Goal: Task Accomplishment & Management: Complete application form

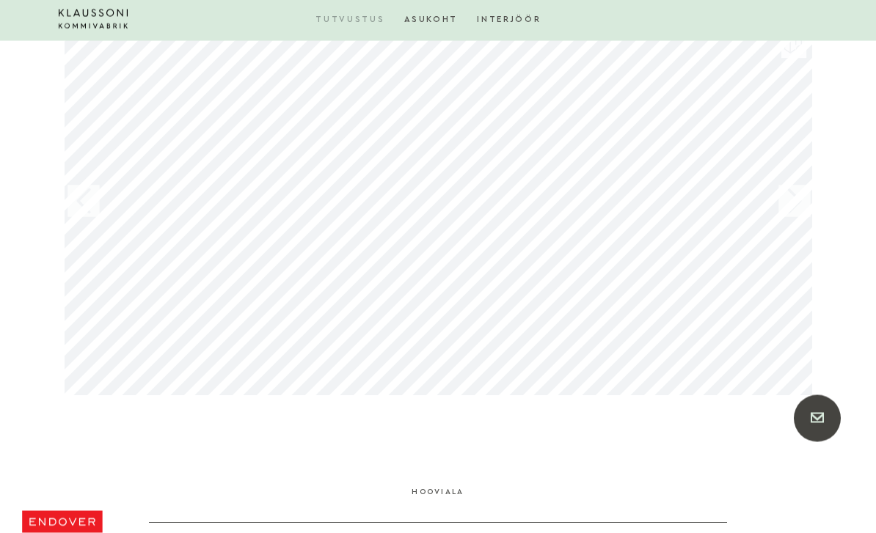
scroll to position [1474, 0]
click at [818, 187] on div at bounding box center [438, 185] width 762 height 443
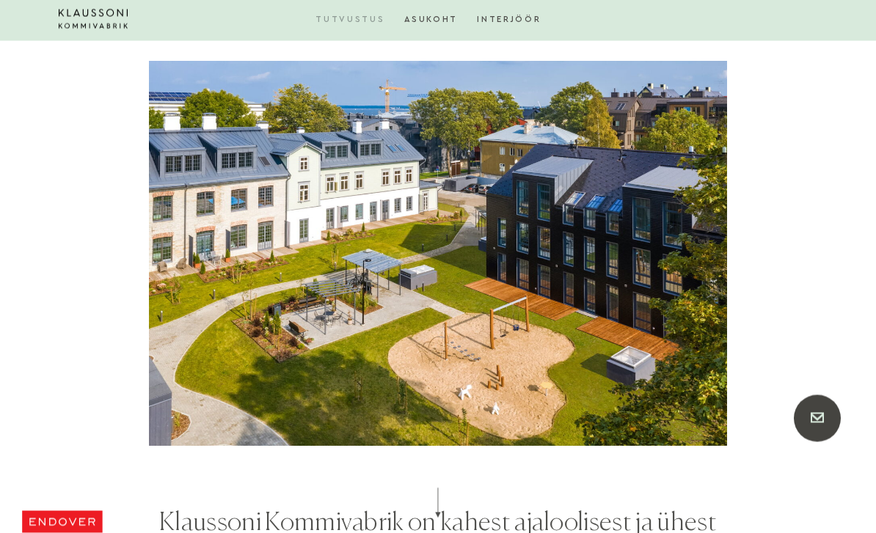
scroll to position [4076, 0]
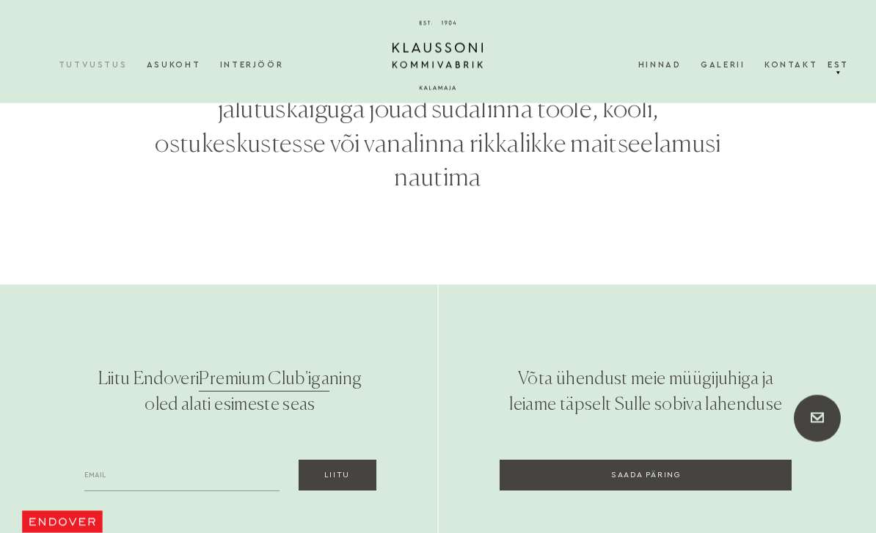
scroll to position [5278, 0]
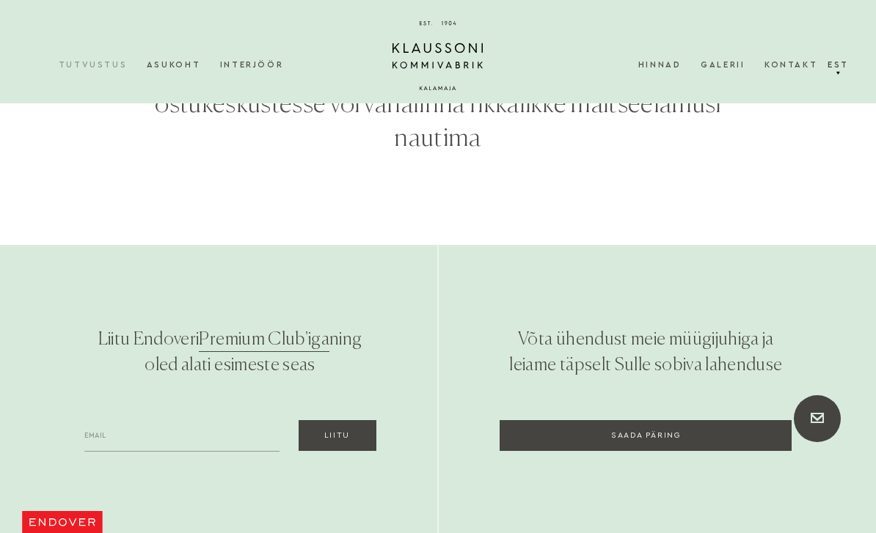
click at [741, 420] on link "Saada päring" at bounding box center [646, 435] width 292 height 31
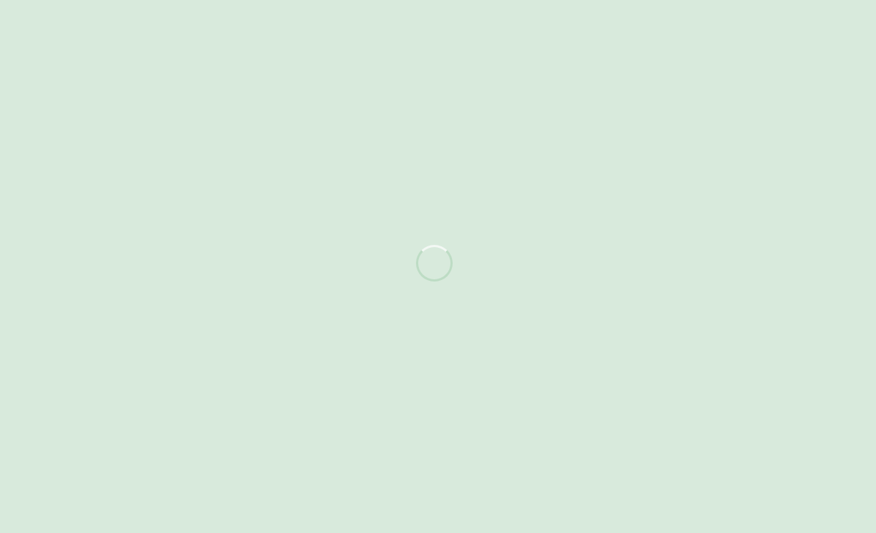
scroll to position [5325, 0]
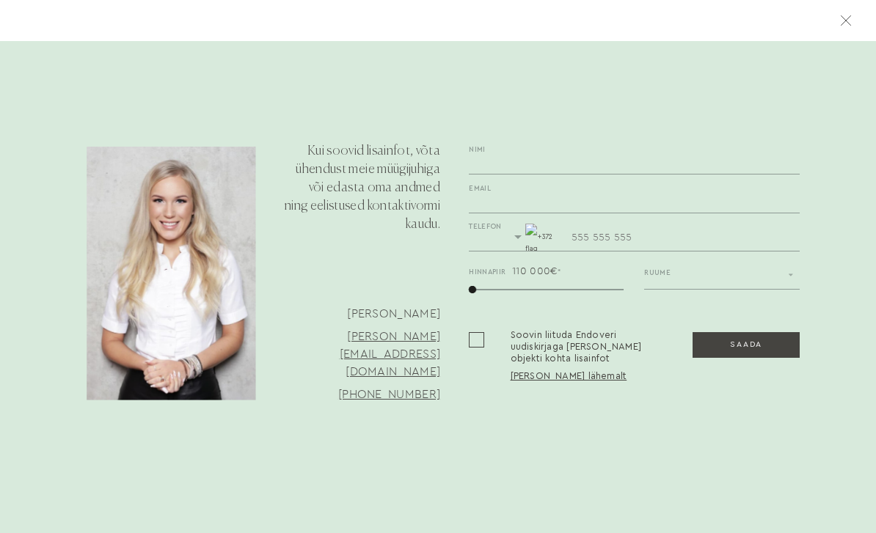
click at [745, 349] on button "Saada" at bounding box center [746, 345] width 107 height 26
click at [739, 357] on button "Saada" at bounding box center [746, 345] width 107 height 26
click at [754, 348] on button "Saada" at bounding box center [746, 345] width 107 height 26
click at [739, 356] on button "Saada" at bounding box center [746, 345] width 107 height 26
click at [761, 351] on button "Saada" at bounding box center [746, 345] width 107 height 26
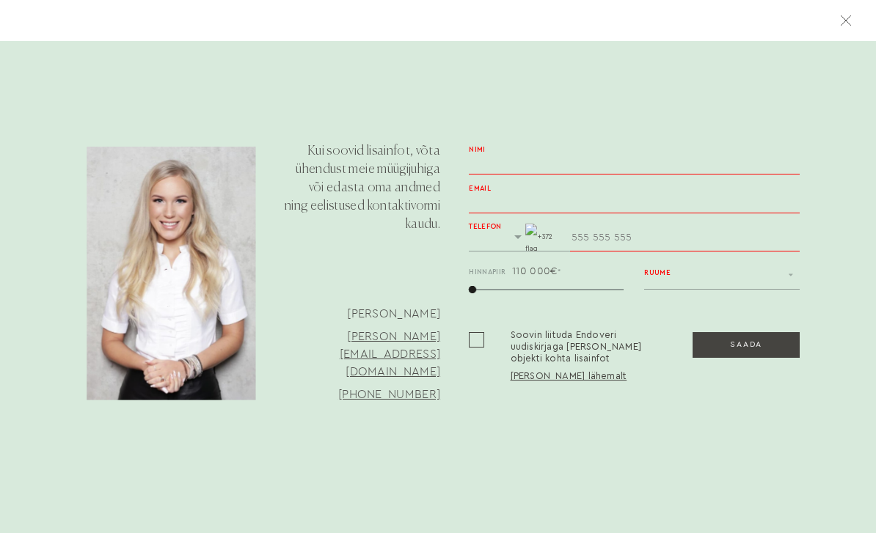
click at [756, 350] on button "Saada" at bounding box center [746, 345] width 107 height 26
click at [747, 352] on button "Saada" at bounding box center [746, 345] width 107 height 26
click at [742, 354] on button "Saada" at bounding box center [746, 345] width 107 height 26
click at [737, 357] on button "Saada" at bounding box center [746, 345] width 107 height 26
click at [713, 414] on form "Nimi Email 372 +372 Telefon Hinnapiir 110 000€ * [GEOGRAPHIC_DATA] Ruumide arv …" at bounding box center [634, 288] width 331 height 282
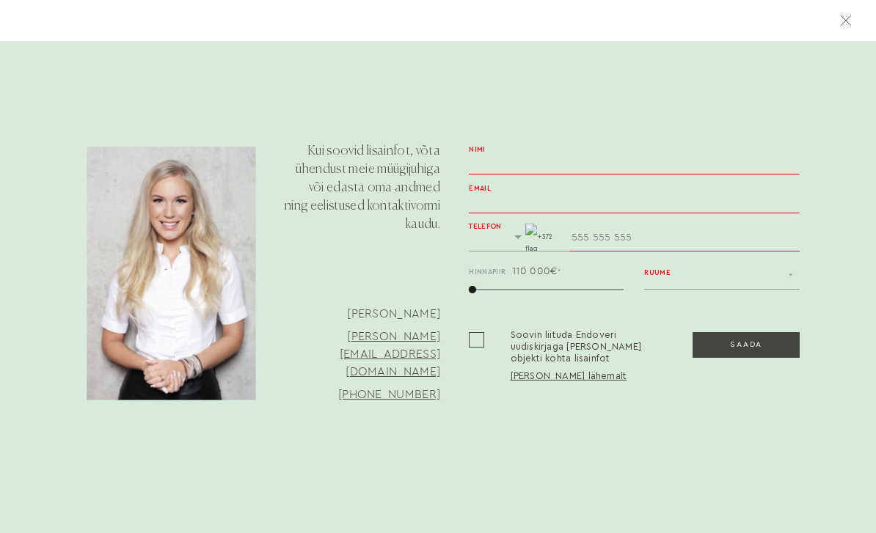
click at [463, 521] on section "Kui soovid lisainfot, võta ühendust meie müügijuhiga või edasta oma andmed ning…" at bounding box center [438, 266] width 876 height 533
